Goal: Find specific page/section: Find specific page/section

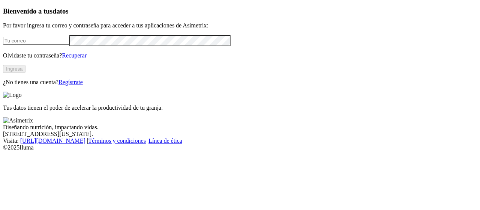
type input "[EMAIL_ADDRESS][PERSON_NAME][DOMAIN_NAME]"
click at [25, 73] on button "Ingresa" at bounding box center [14, 69] width 22 height 8
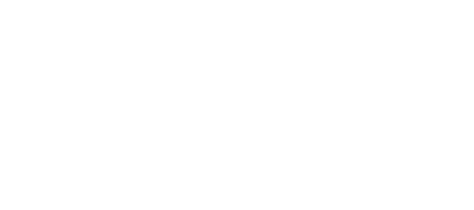
click at [88, 59] on div at bounding box center [240, 105] width 474 height 210
click at [89, 57] on div at bounding box center [240, 105] width 474 height 210
type input "morr"
